Goal: Task Accomplishment & Management: Complete application form

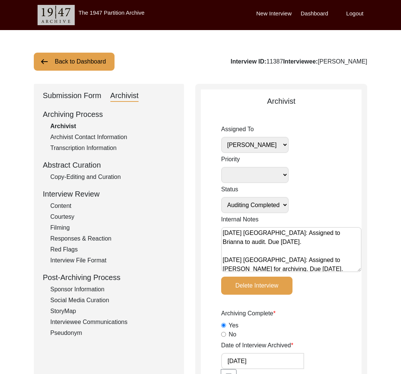
select select "442"
select select "Auditing Completed"
click at [98, 61] on button "Back to Dashboard" at bounding box center [74, 62] width 81 height 18
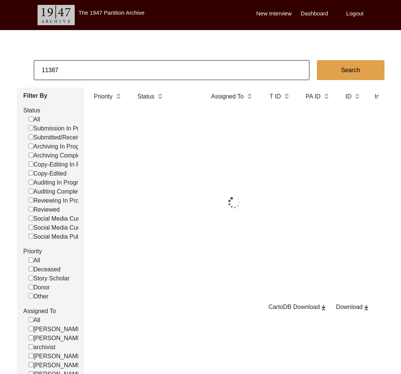
click at [134, 79] on input "11387" at bounding box center [172, 70] width 276 height 20
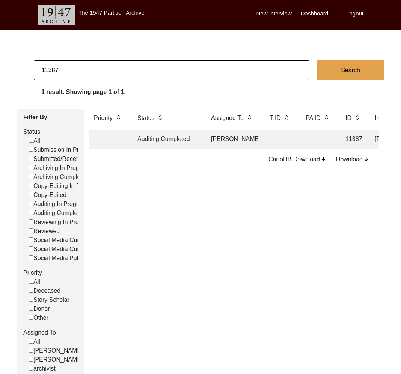
click at [134, 79] on input "11387" at bounding box center [172, 70] width 276 height 20
type input "[PERSON_NAME]"
checkbox input "false"
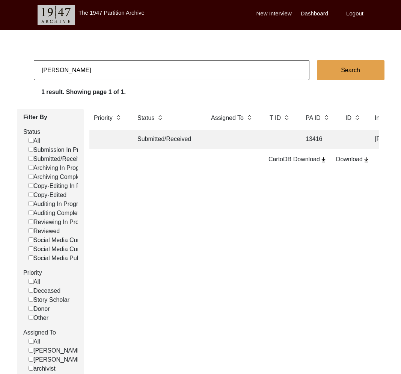
click at [184, 140] on td "Submitted/Received" at bounding box center [167, 139] width 68 height 19
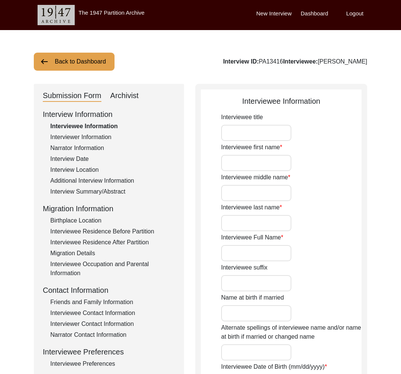
type input "Manju"
type input "n/a"
type input "Bose"
type input "[PERSON_NAME]"
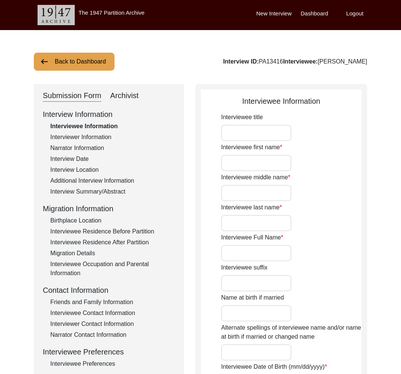
type input "[DATE]"
type input "88"
type input "[DEMOGRAPHIC_DATA]"
type input "Bengali"
type input "[DEMOGRAPHIC_DATA]"
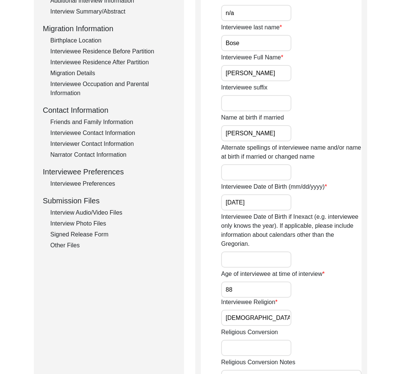
click at [70, 246] on div "Other Files" at bounding box center [112, 245] width 125 height 9
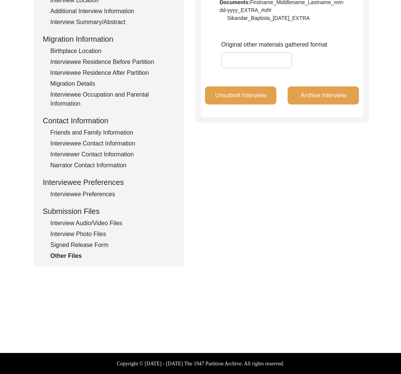
scroll to position [169, 0]
click at [231, 98] on button "Unsubmit Interview" at bounding box center [240, 95] width 71 height 18
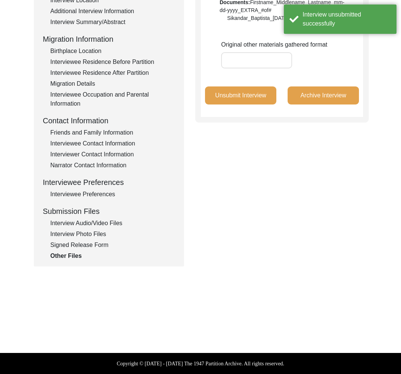
click at [93, 225] on div "Interview Audio/Video Files" at bounding box center [112, 222] width 125 height 9
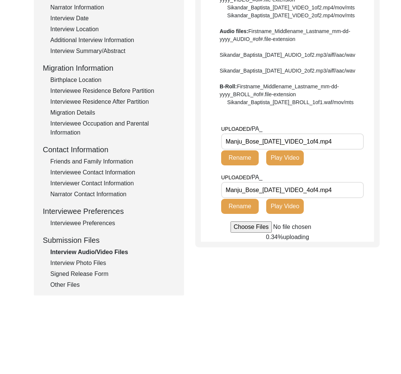
scroll to position [138, 0]
